Goal: Information Seeking & Learning: Learn about a topic

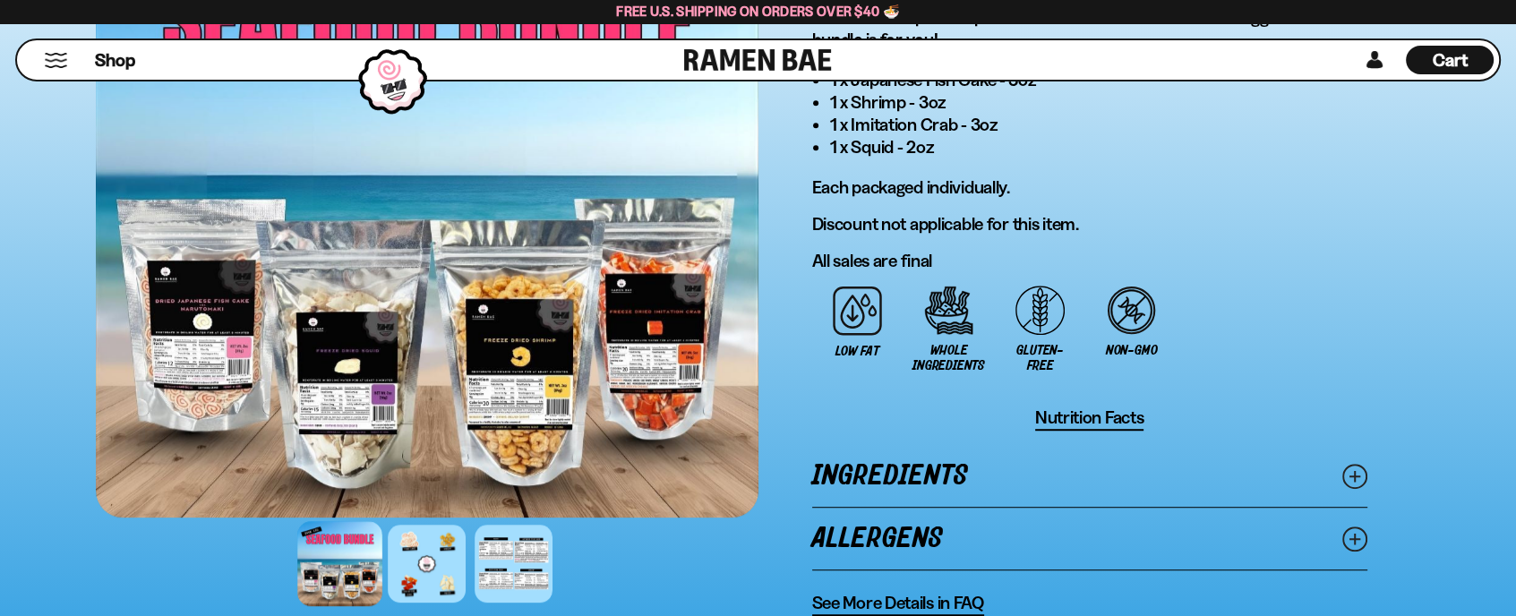
scroll to position [1344, 0]
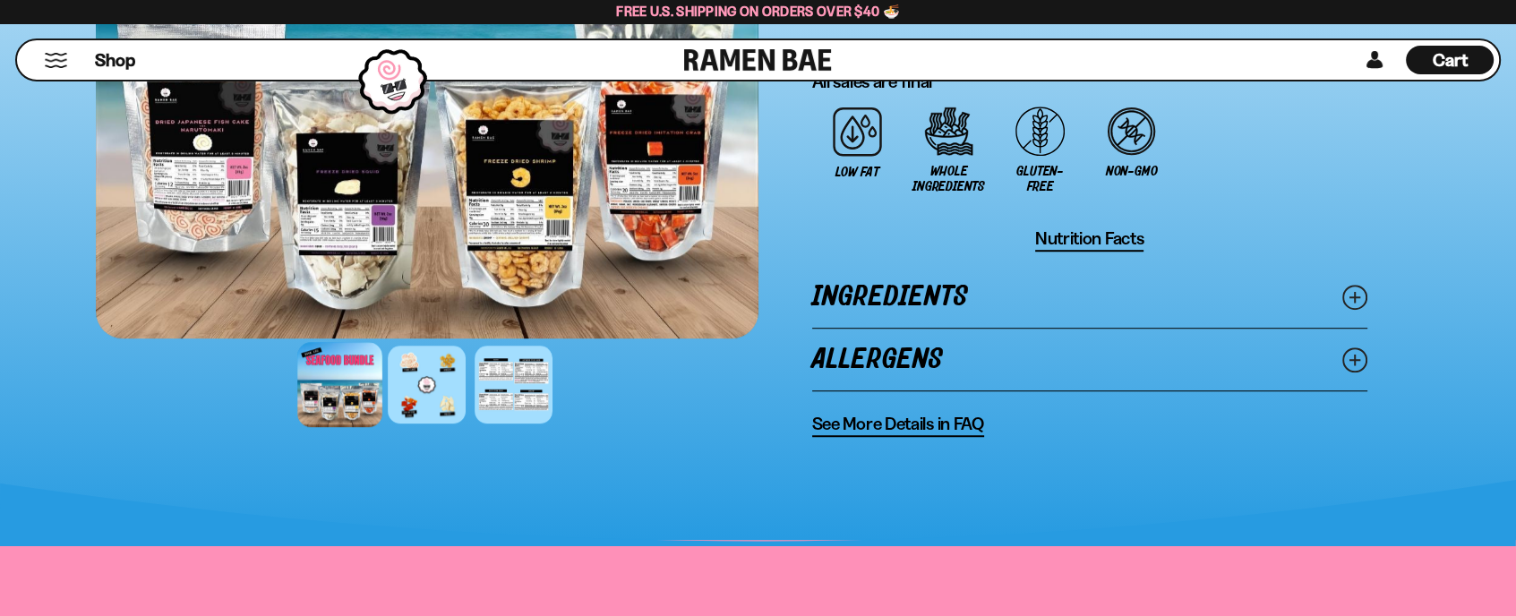
click at [936, 288] on link "Ingredients" at bounding box center [1089, 297] width 555 height 62
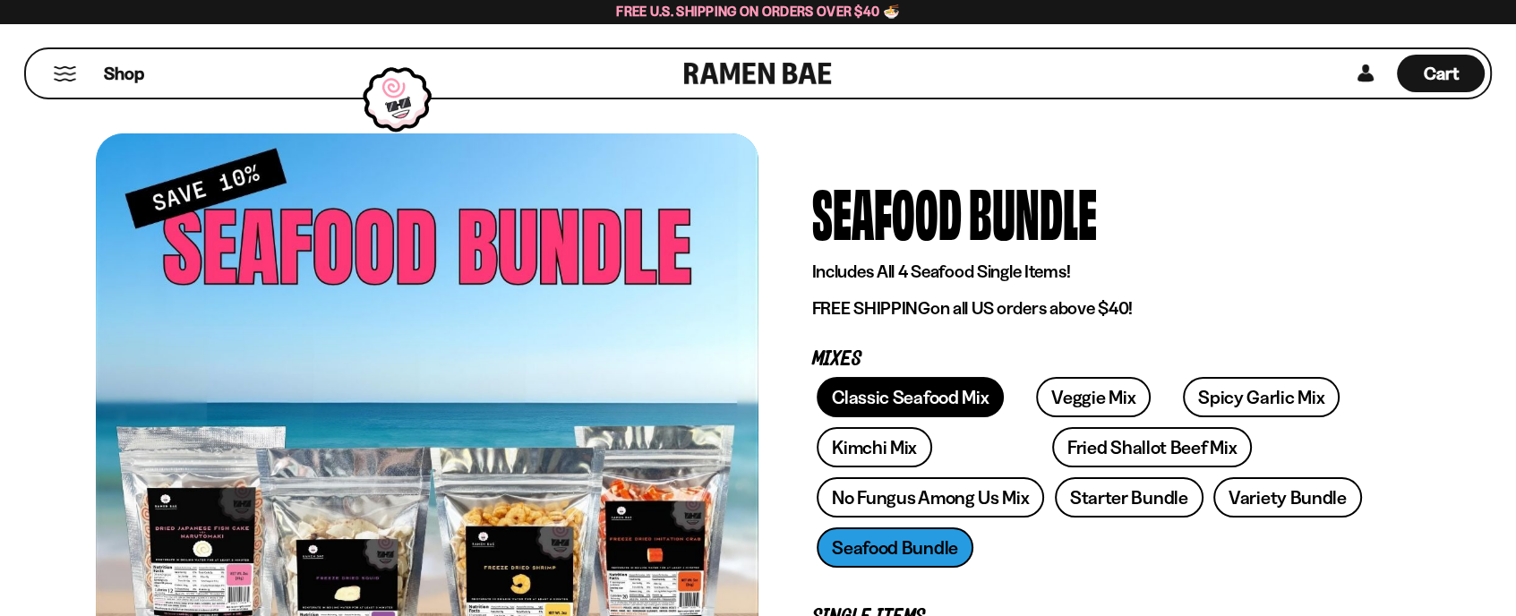
scroll to position [0, 0]
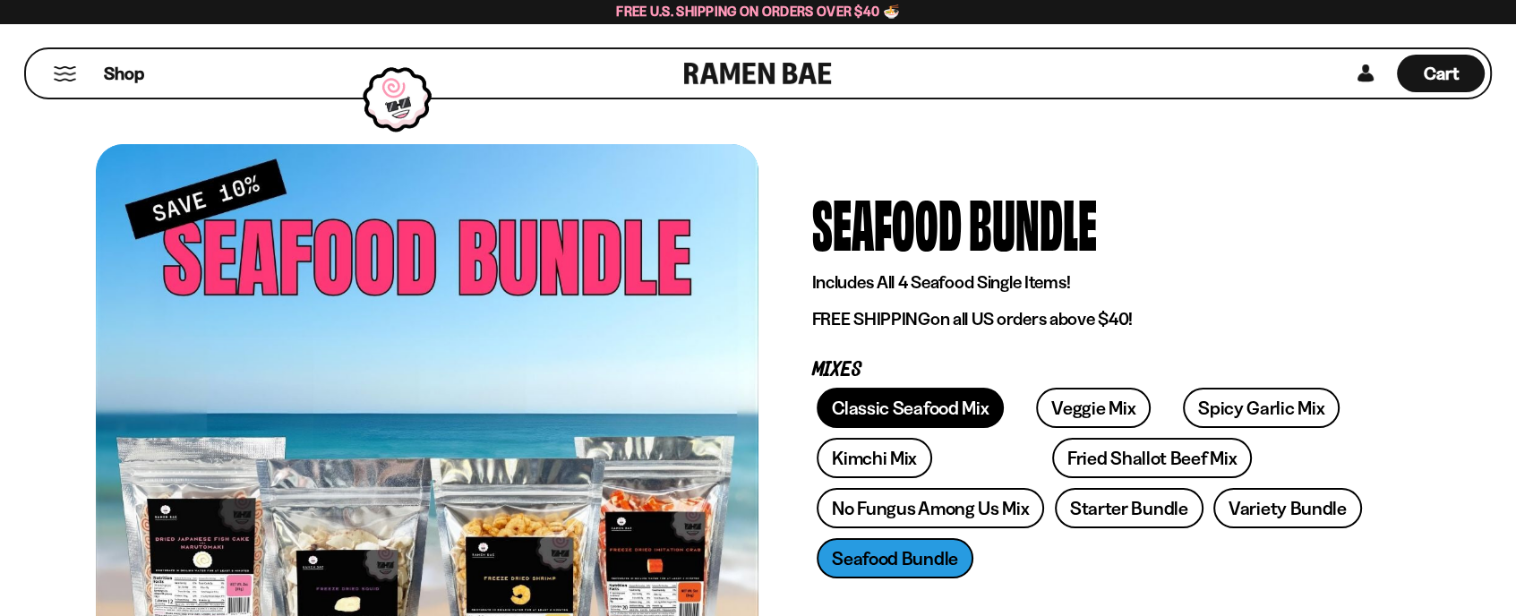
click at [946, 406] on link "Classic Seafood Mix" at bounding box center [910, 408] width 187 height 40
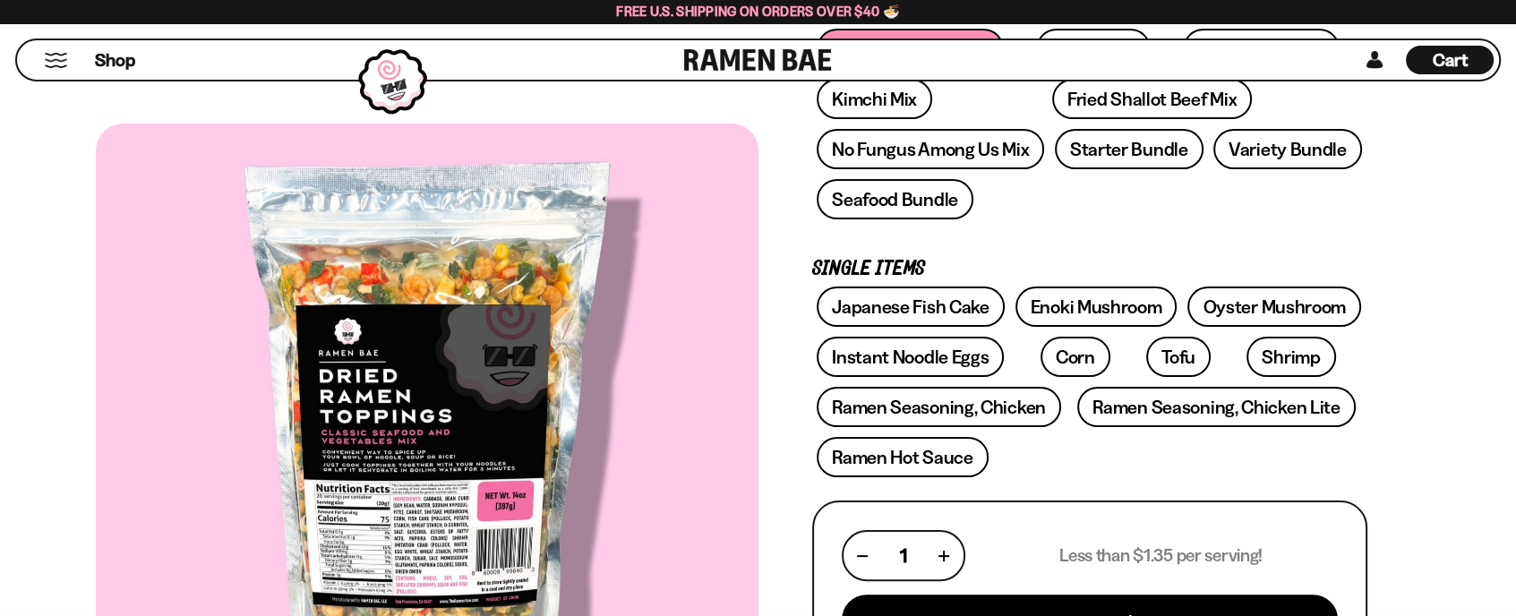
scroll to position [269, 0]
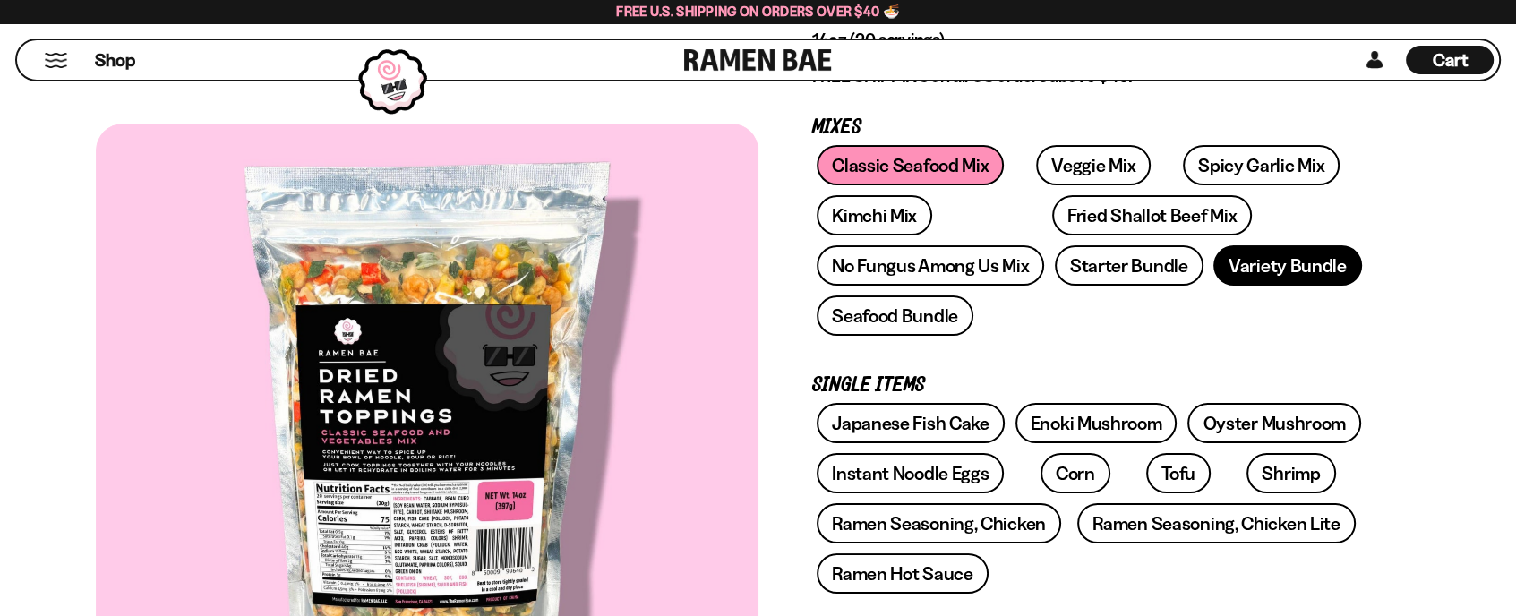
click at [1282, 260] on link "Variety Bundle" at bounding box center [1288, 265] width 149 height 40
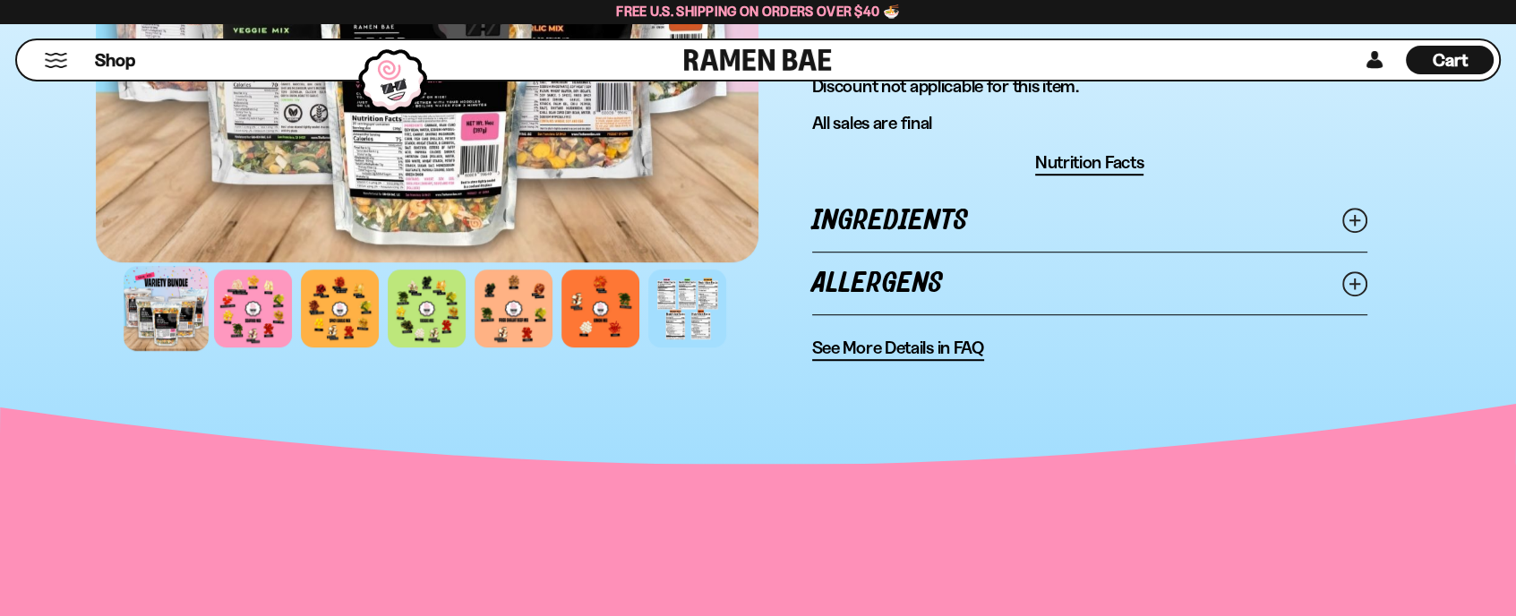
scroll to position [1344, 0]
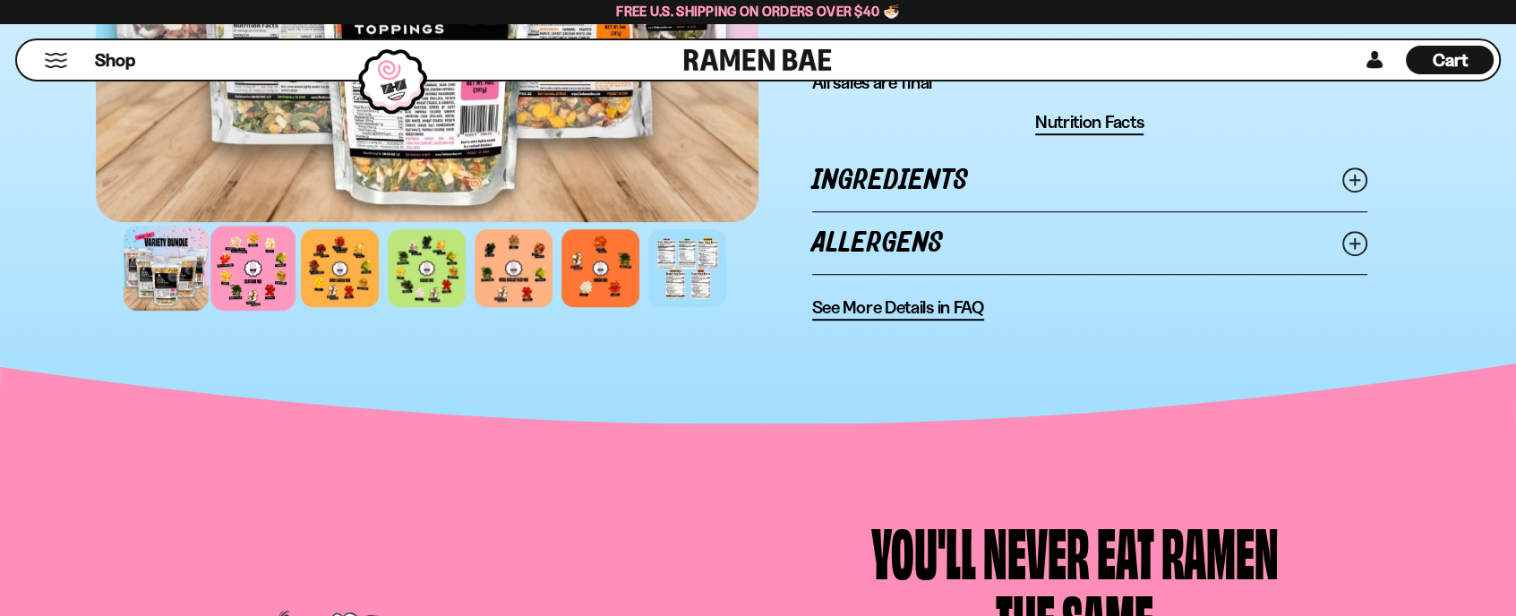
click at [237, 246] on div at bounding box center [252, 268] width 85 height 85
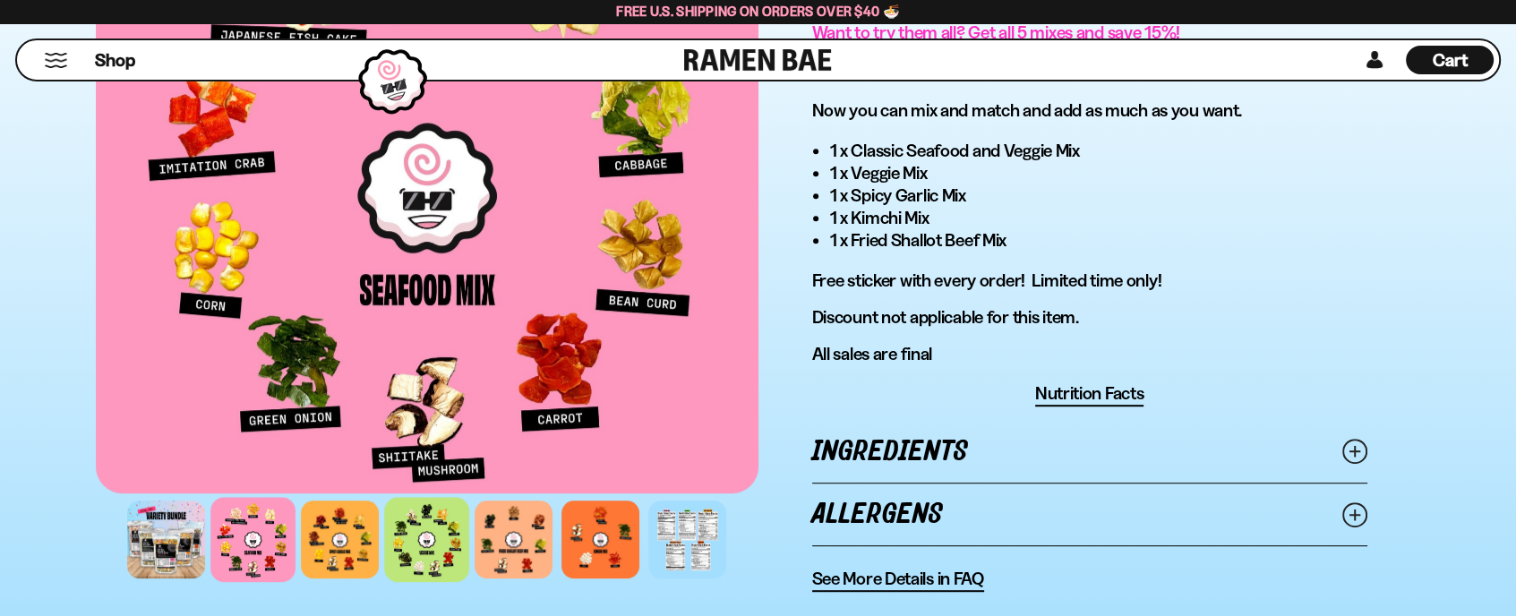
scroll to position [1075, 0]
